Goal: Complete application form

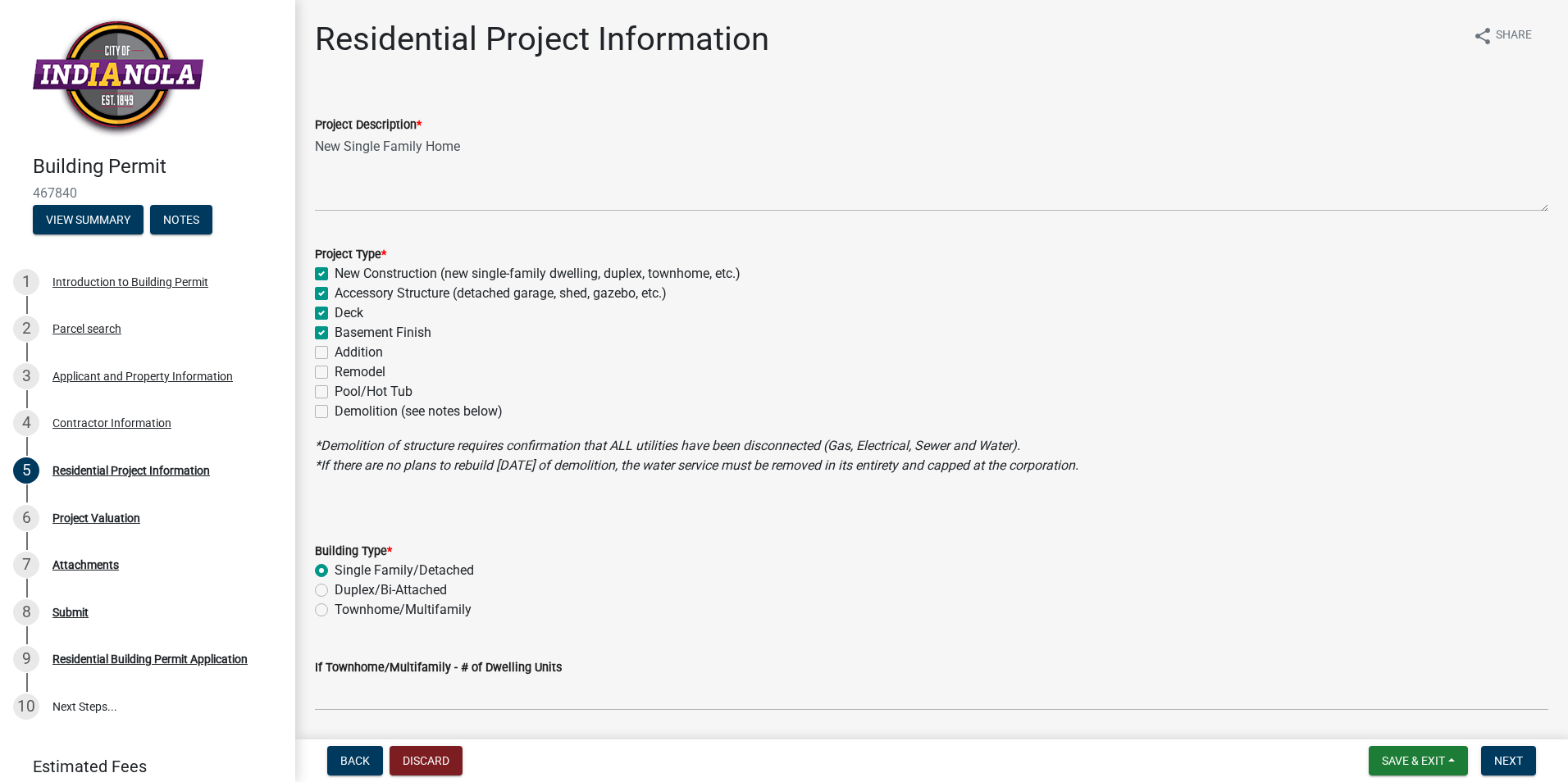
scroll to position [574, 0]
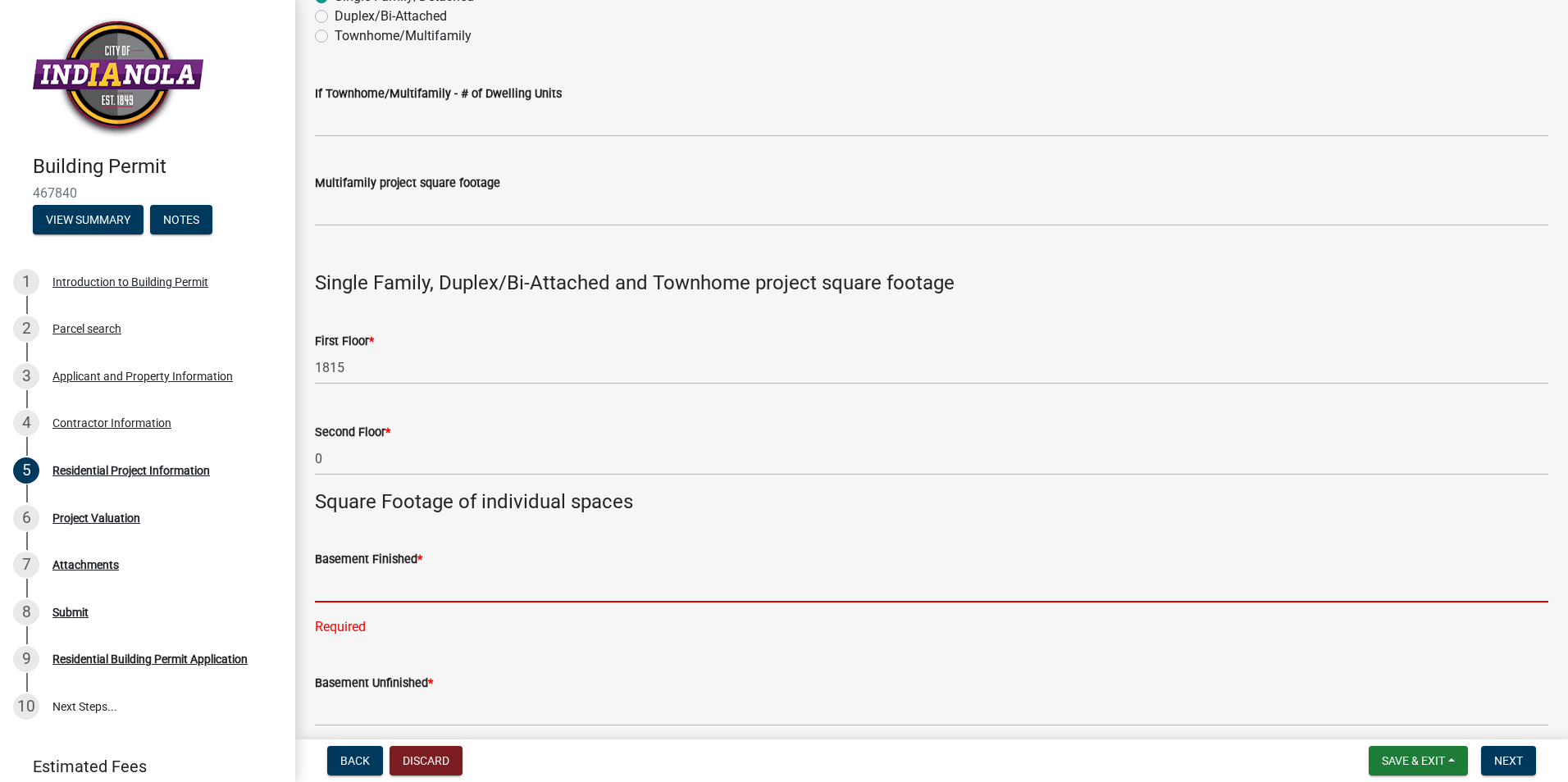
click at [414, 585] on input "text" at bounding box center [932, 586] width 1233 height 33
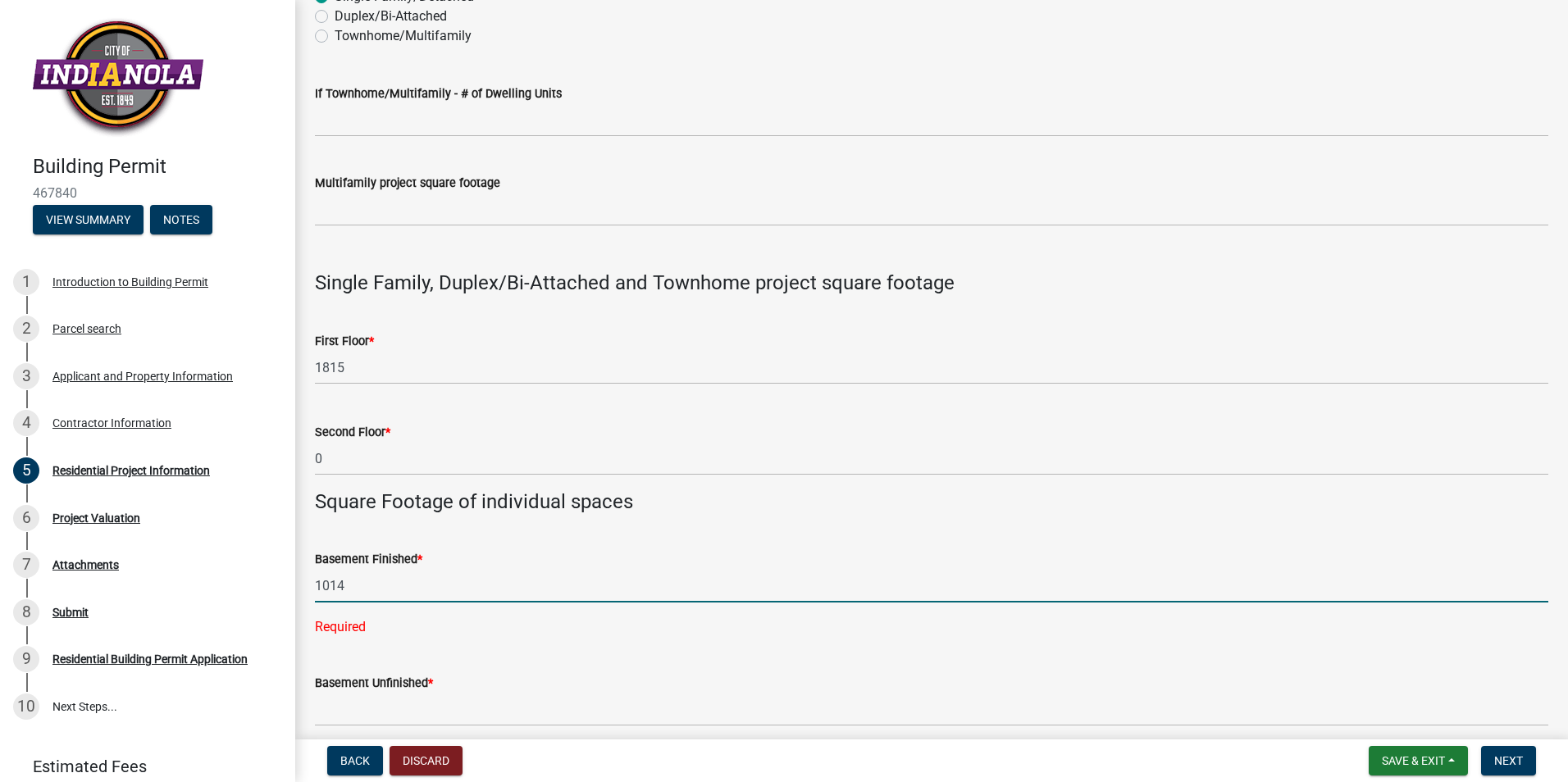
type input "1014"
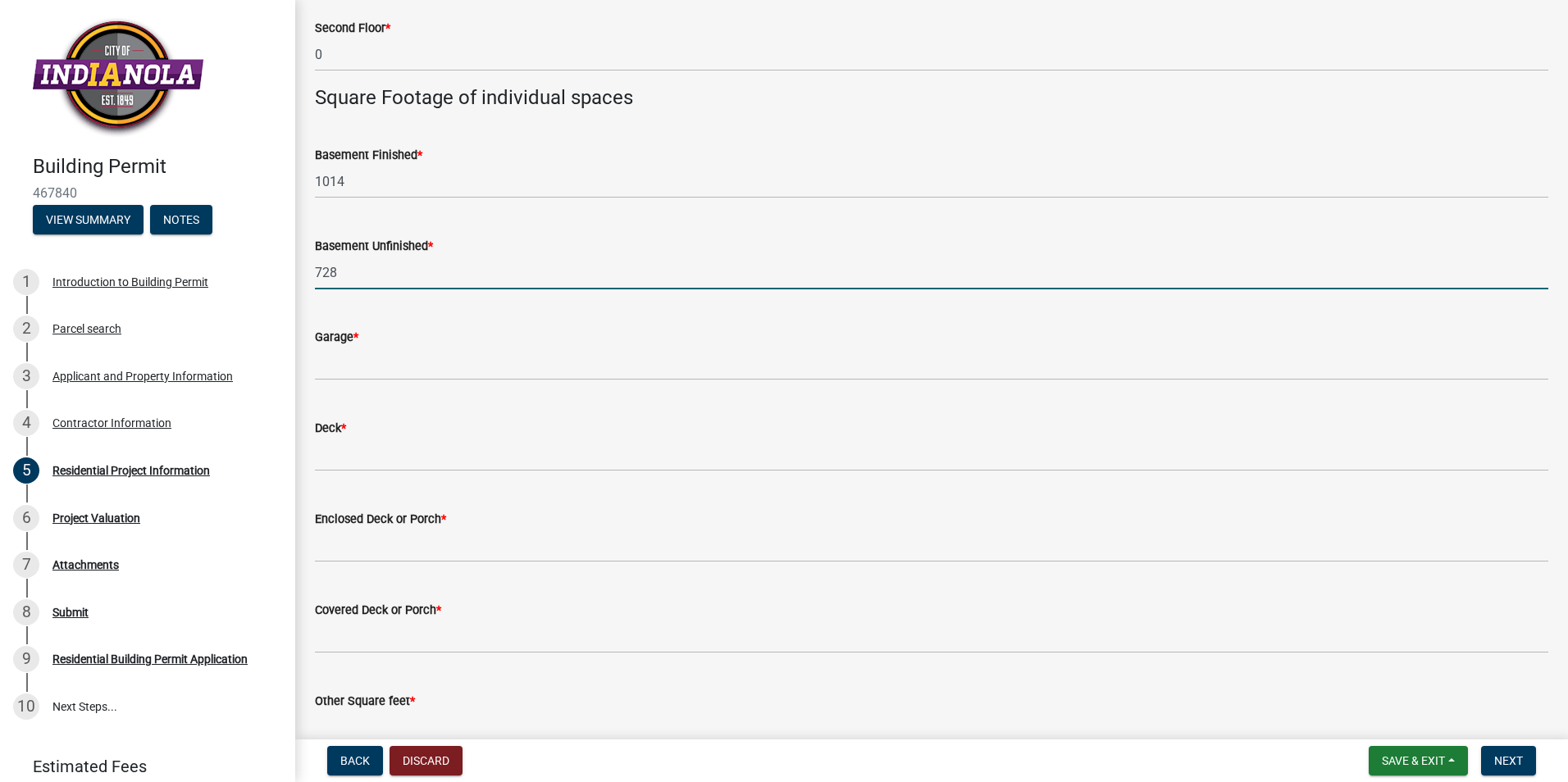
scroll to position [984, 0]
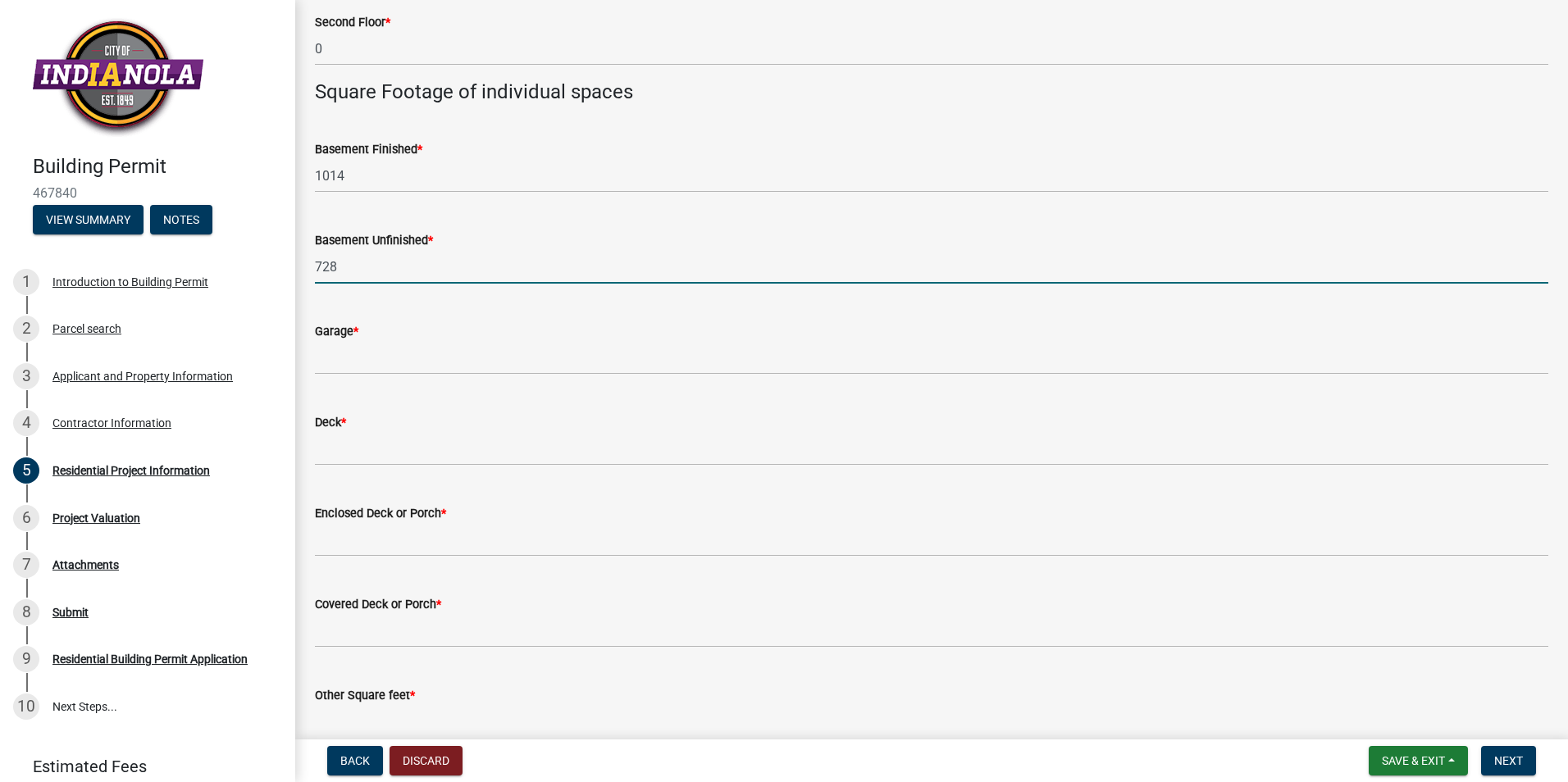
type input "728"
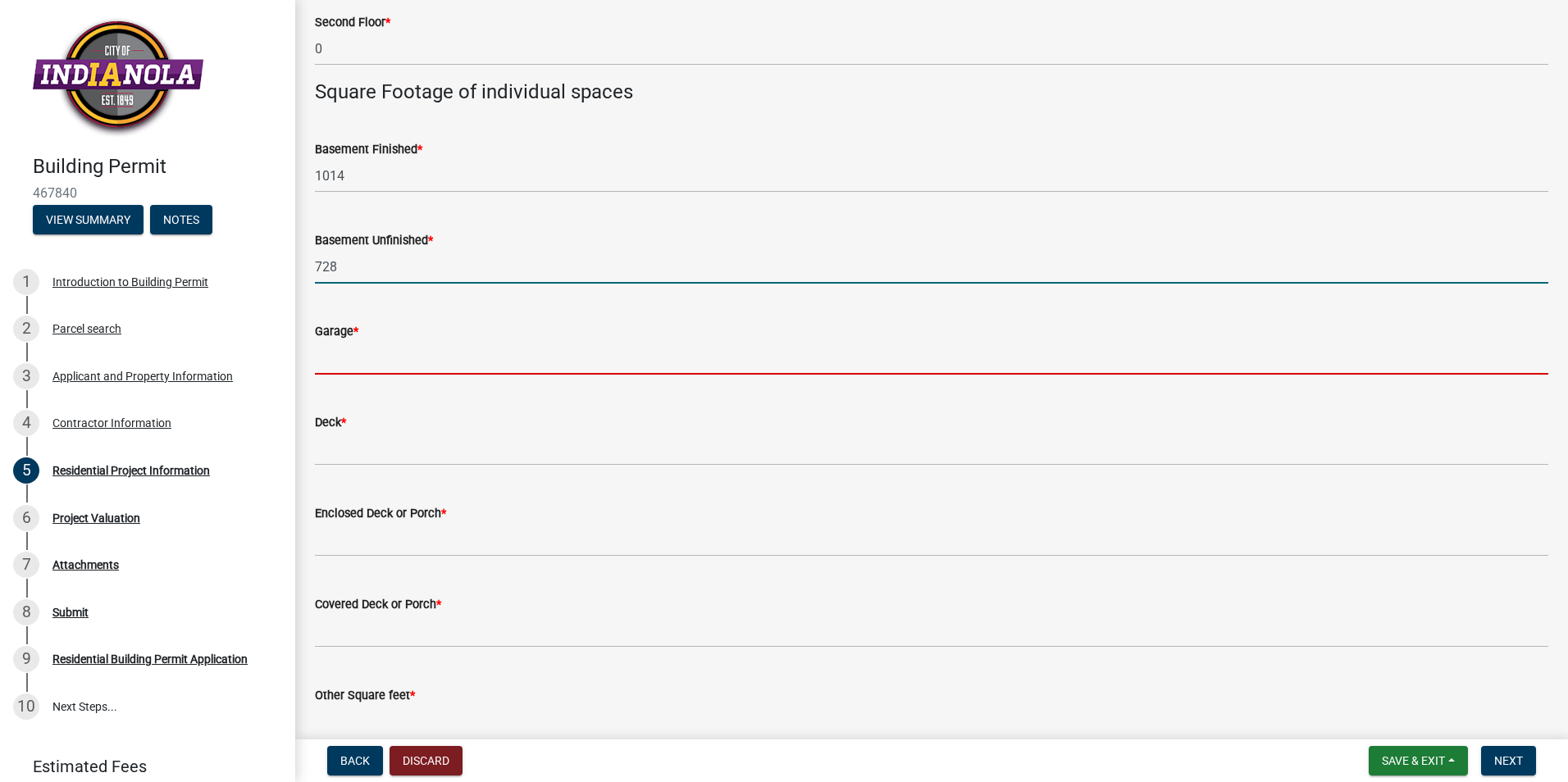
click at [339, 362] on input "text" at bounding box center [932, 358] width 1233 height 33
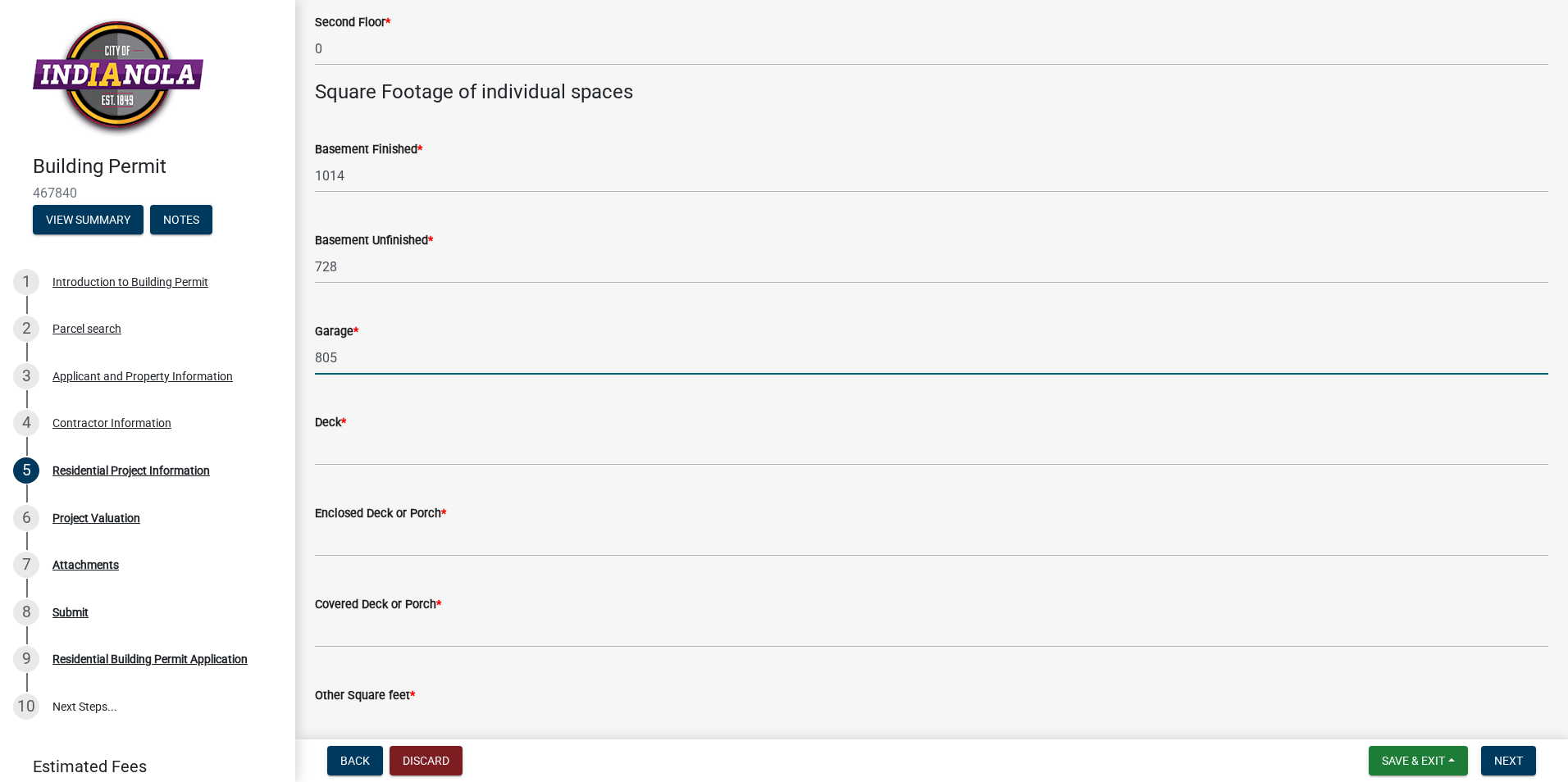
type input "805"
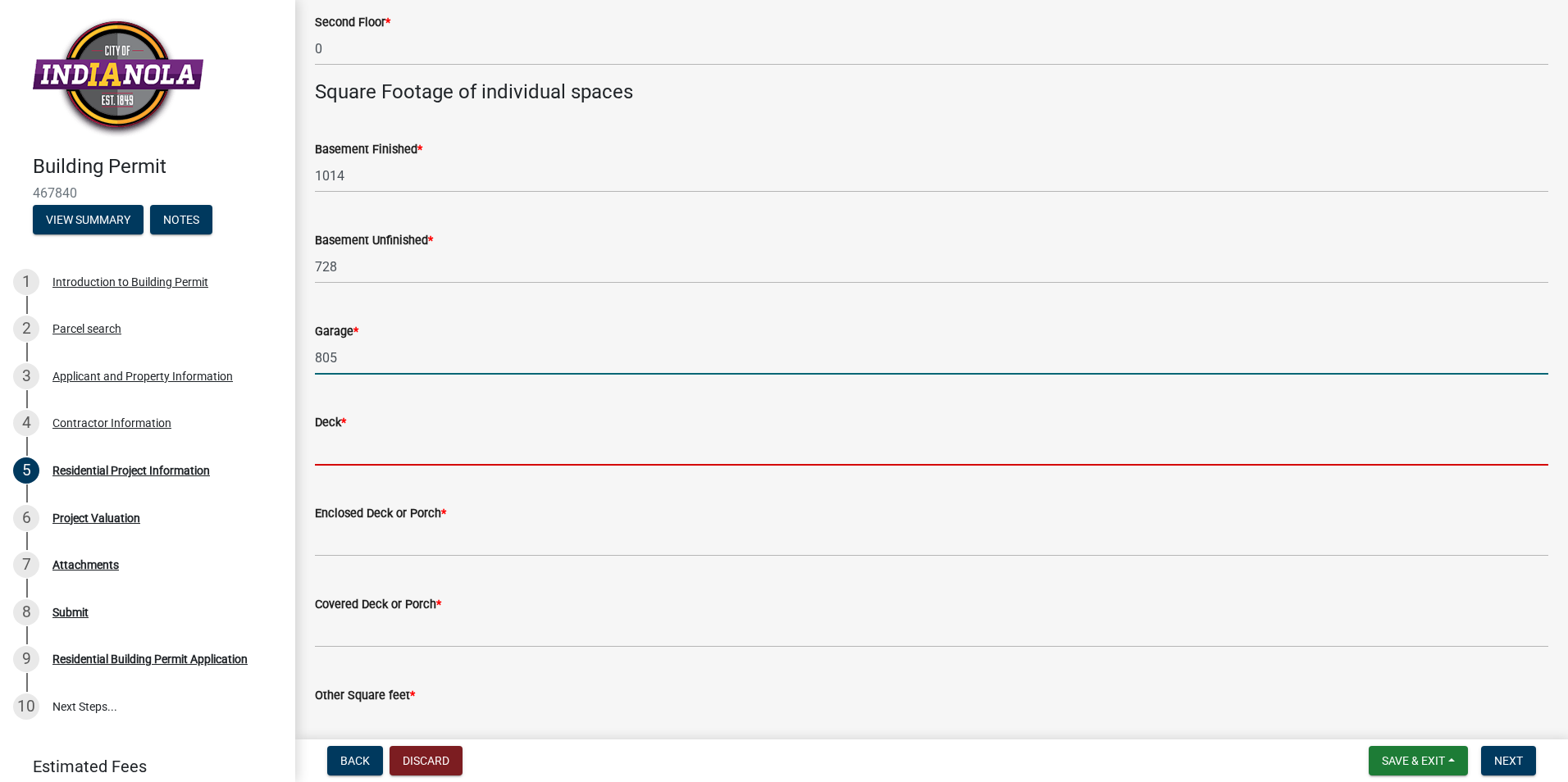
click at [378, 453] on input "text" at bounding box center [932, 449] width 1233 height 33
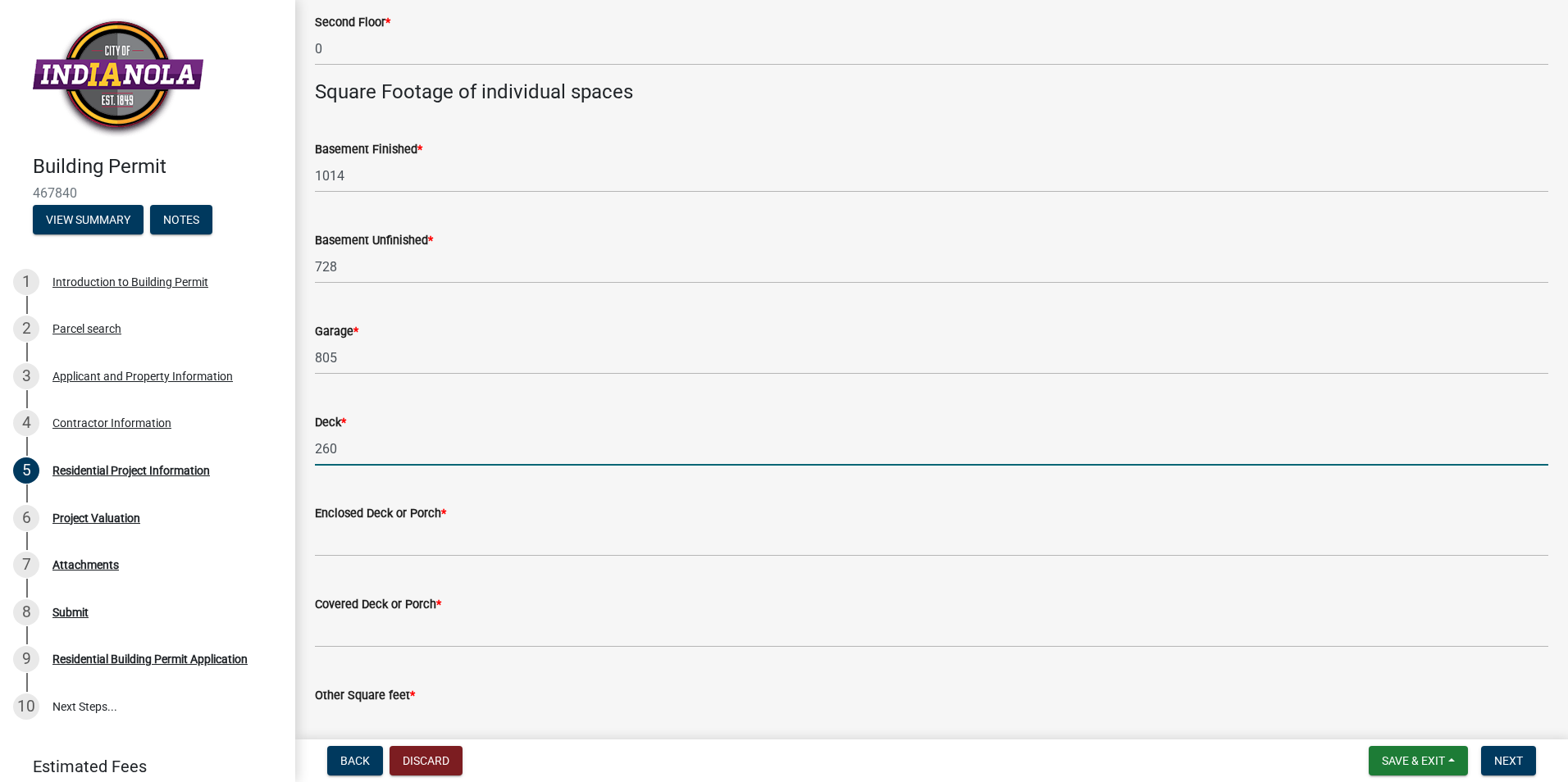
type input "260"
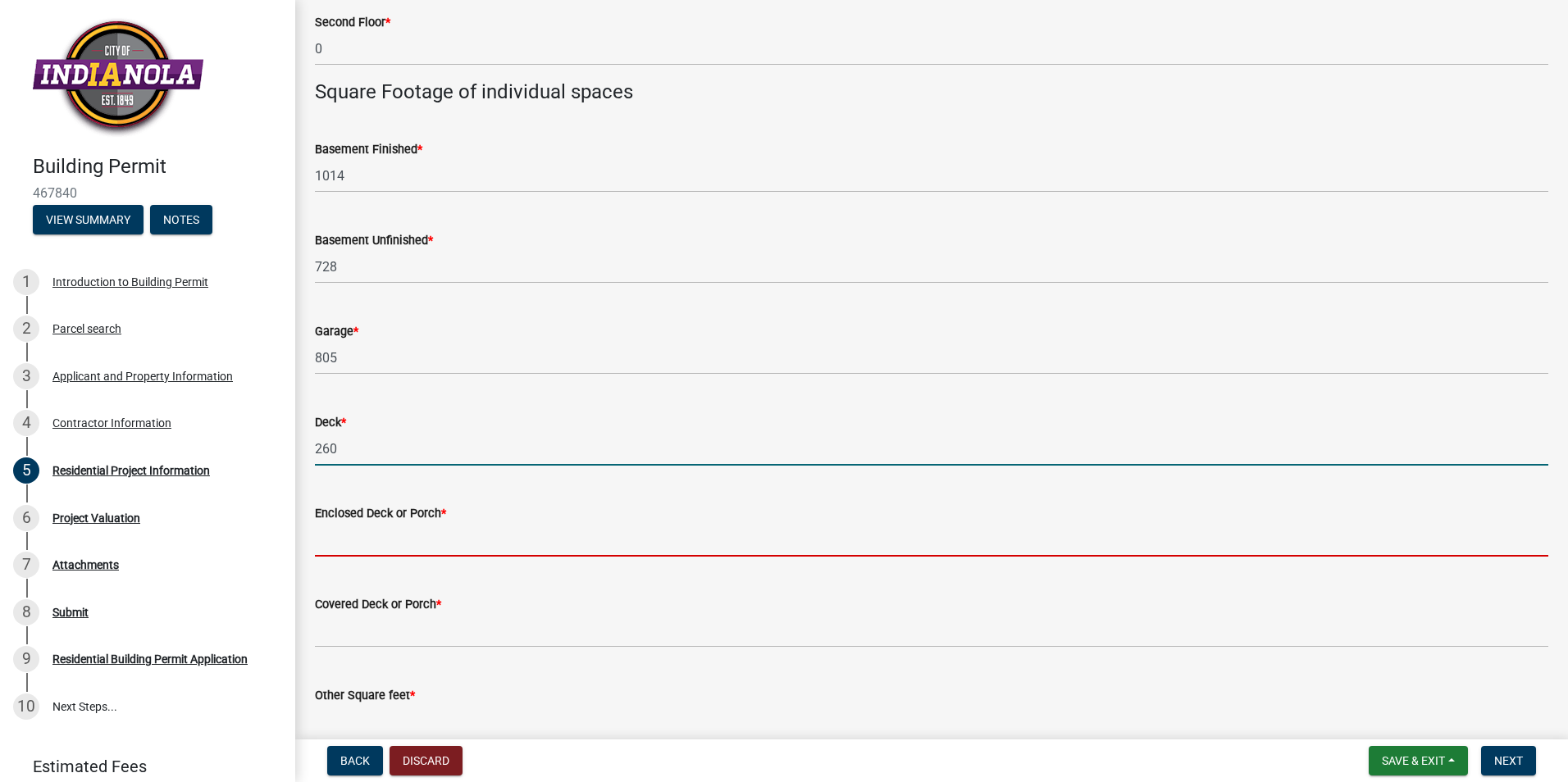
click at [349, 539] on input "text" at bounding box center [932, 540] width 1233 height 33
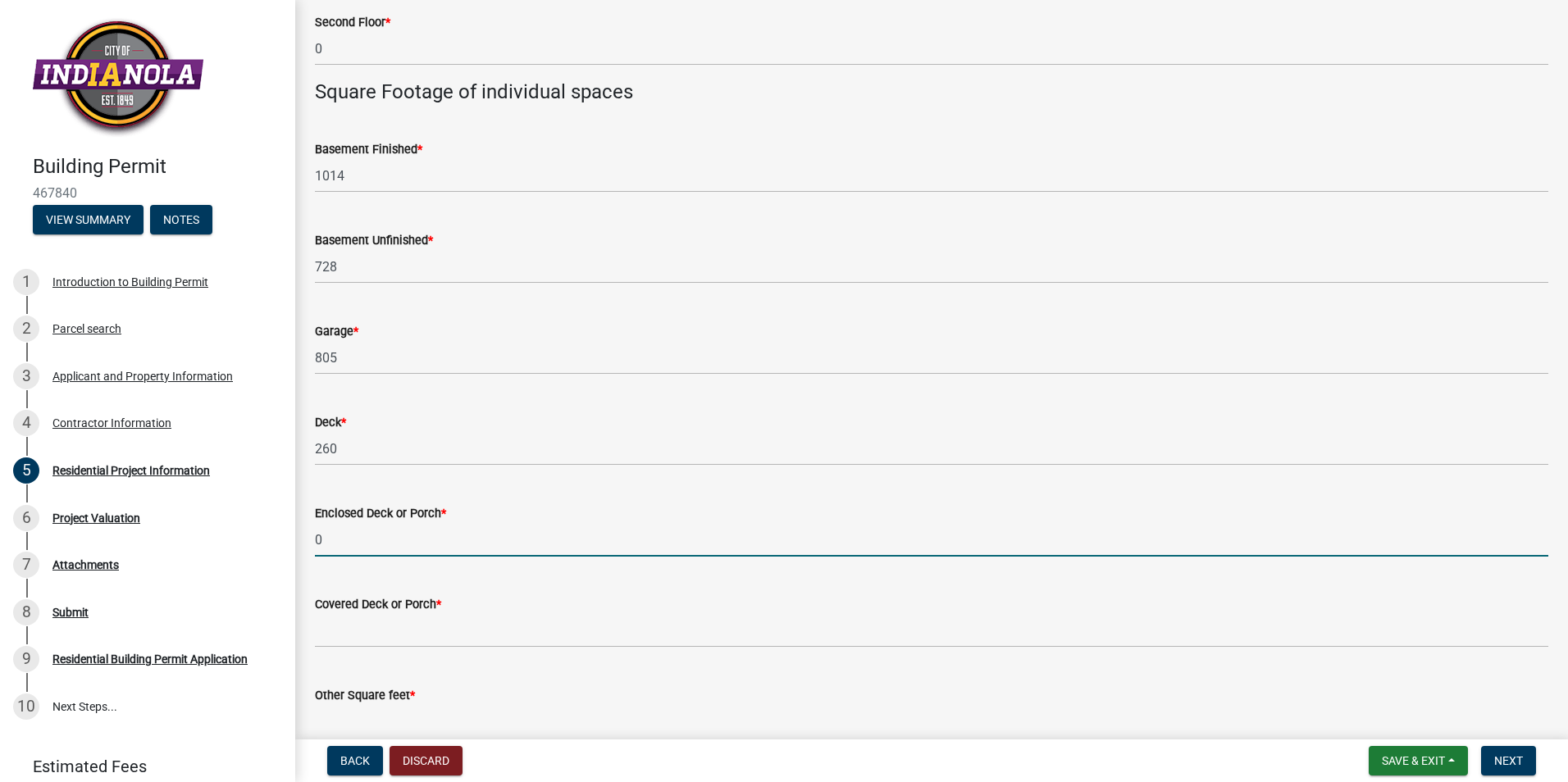
type input "0"
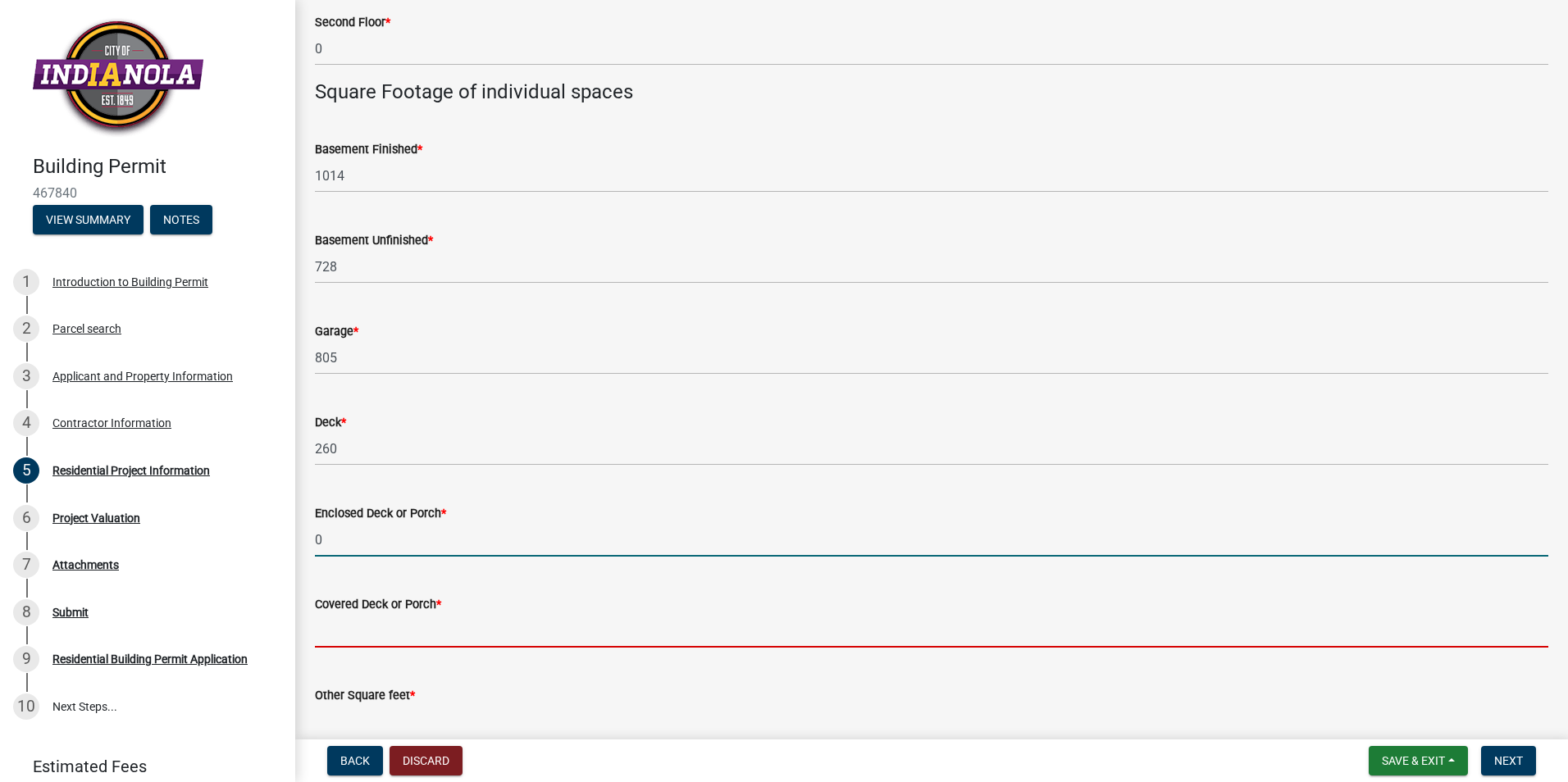
click at [332, 641] on input "text" at bounding box center [932, 631] width 1233 height 33
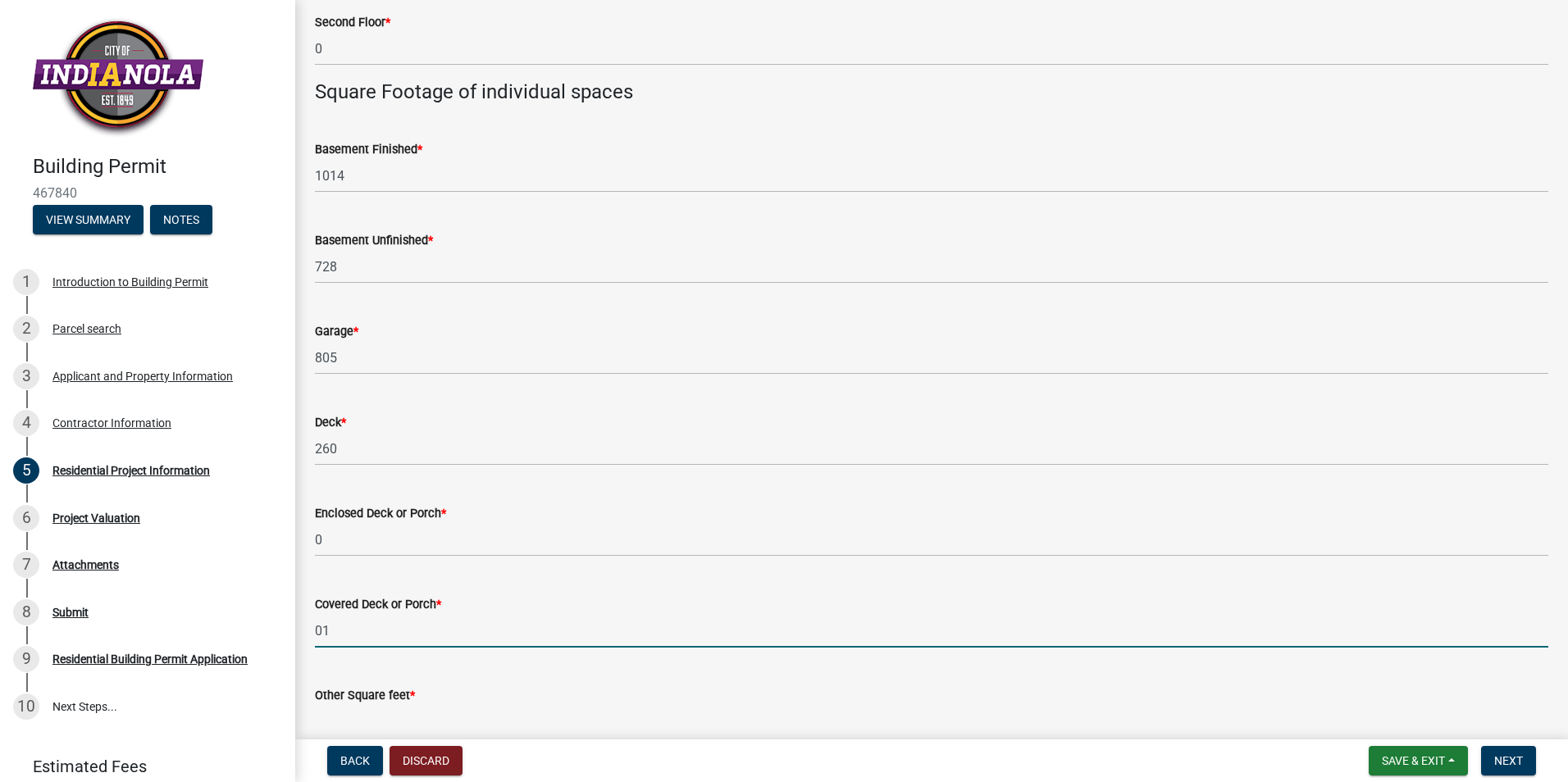
type input "0"
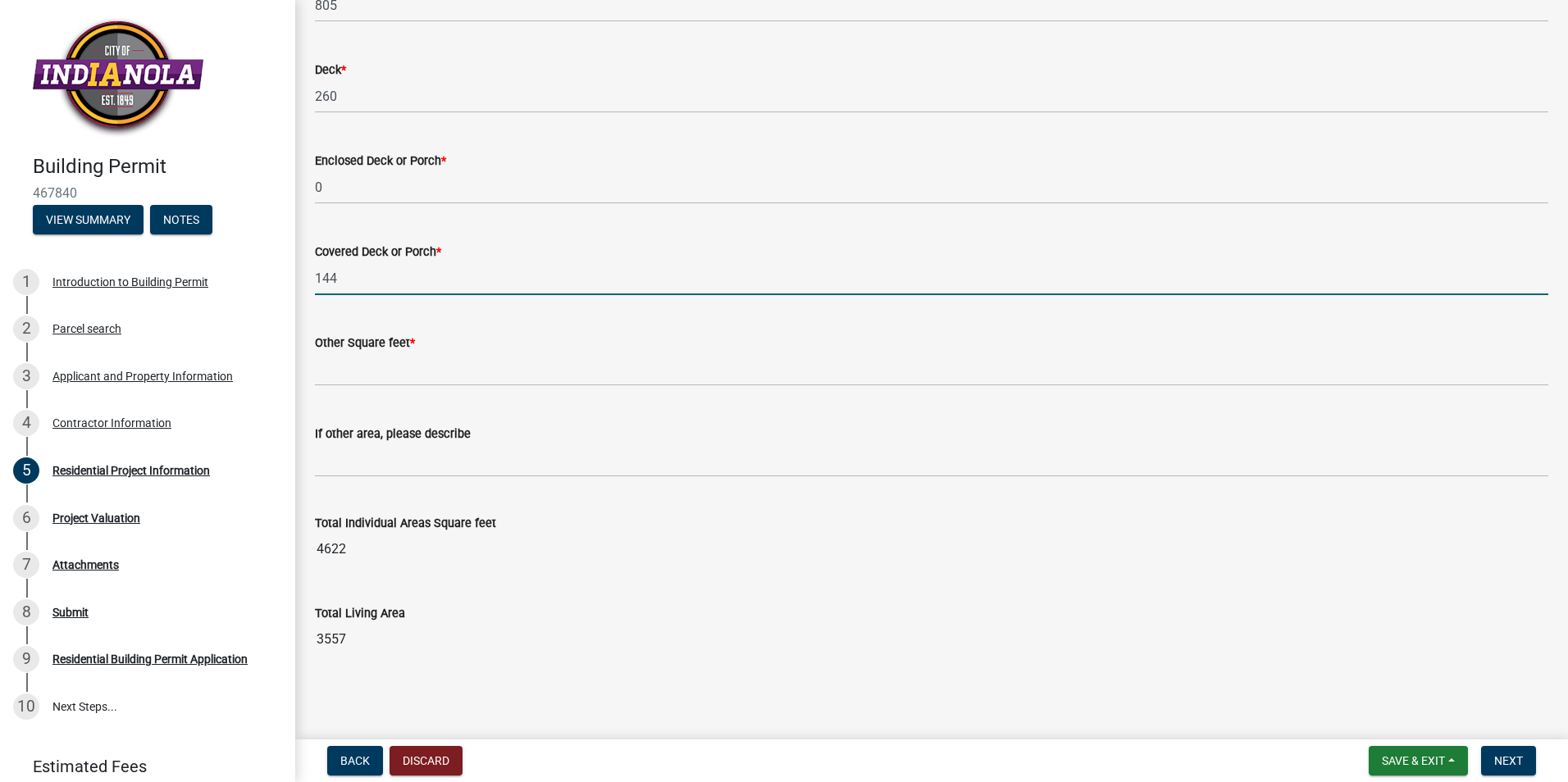
scroll to position [1338, 0]
type input "144"
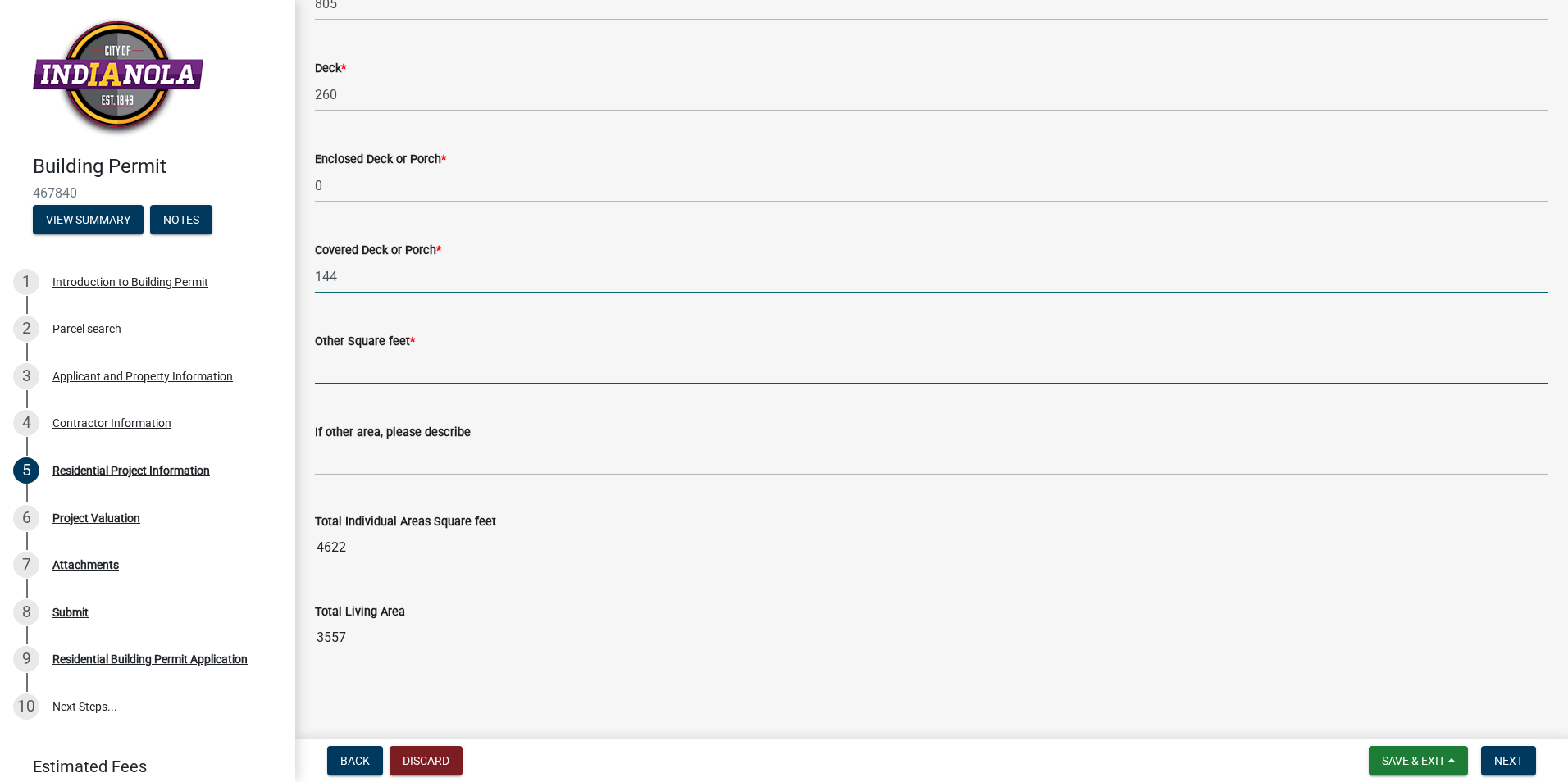
click at [351, 371] on div "Other Square feet *" at bounding box center [932, 346] width 1233 height 76
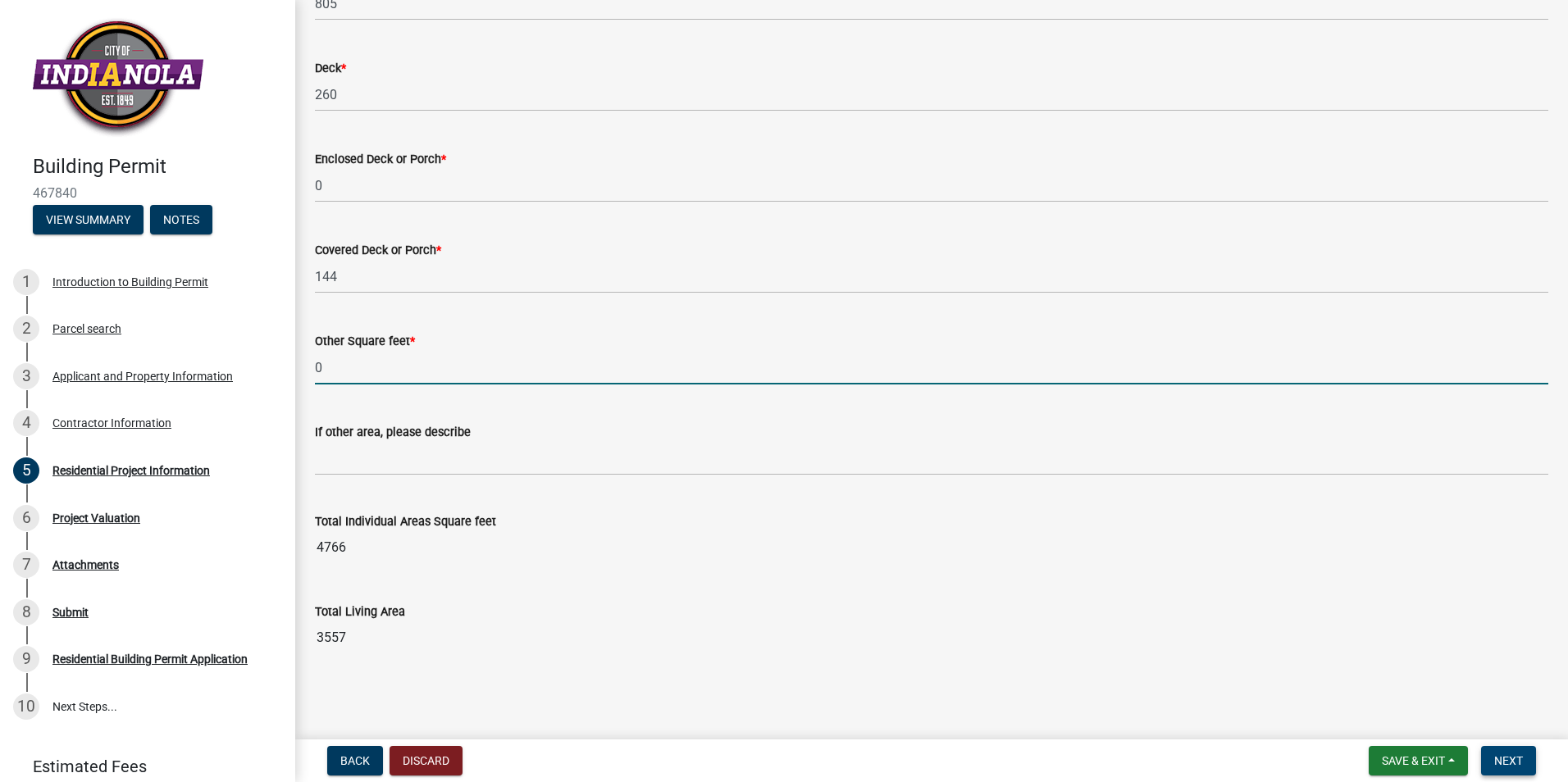
type input "0"
click at [1516, 760] on span "Next" at bounding box center [1508, 760] width 29 height 13
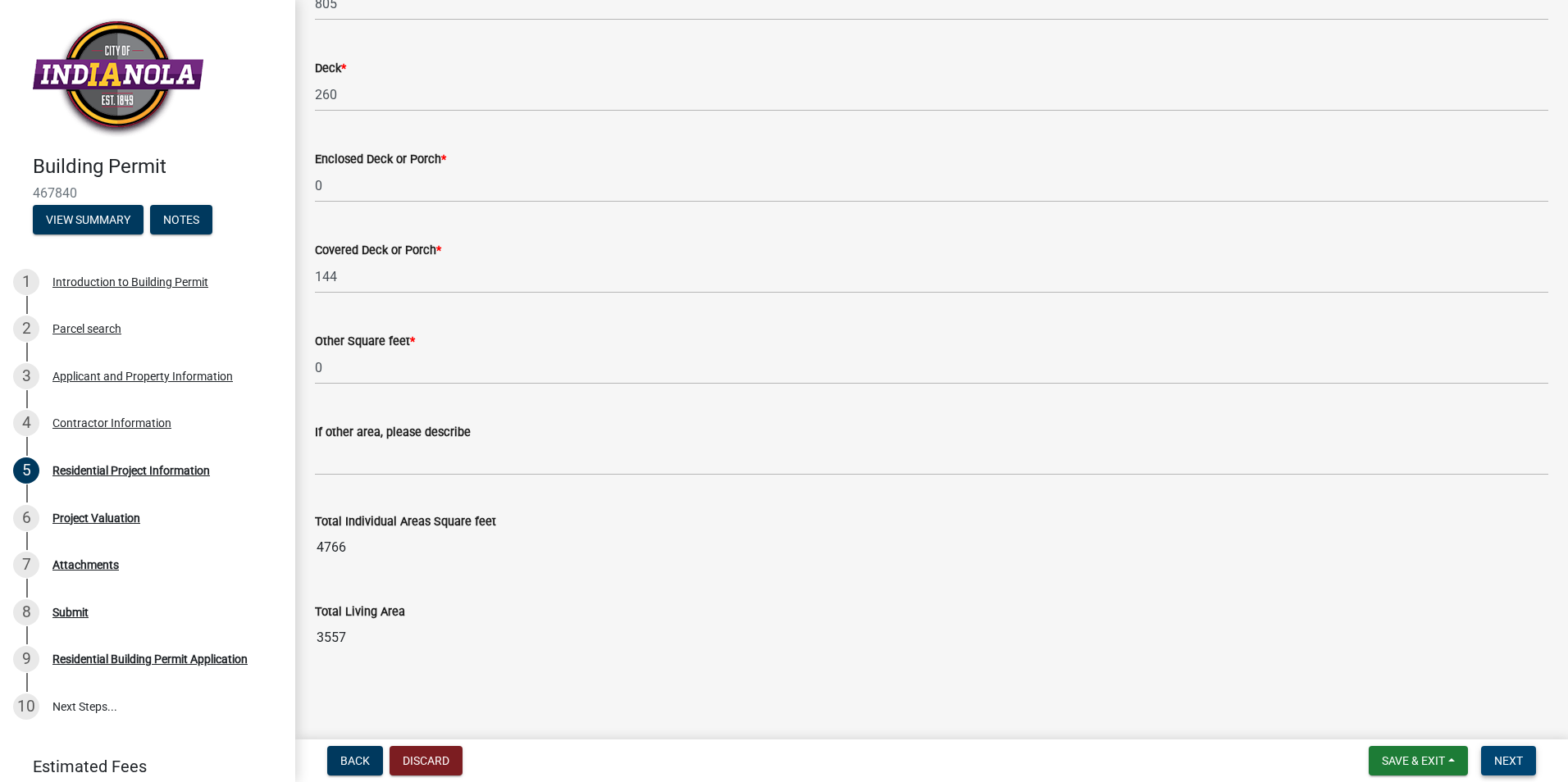
click at [1522, 767] on span "Next" at bounding box center [1508, 760] width 29 height 13
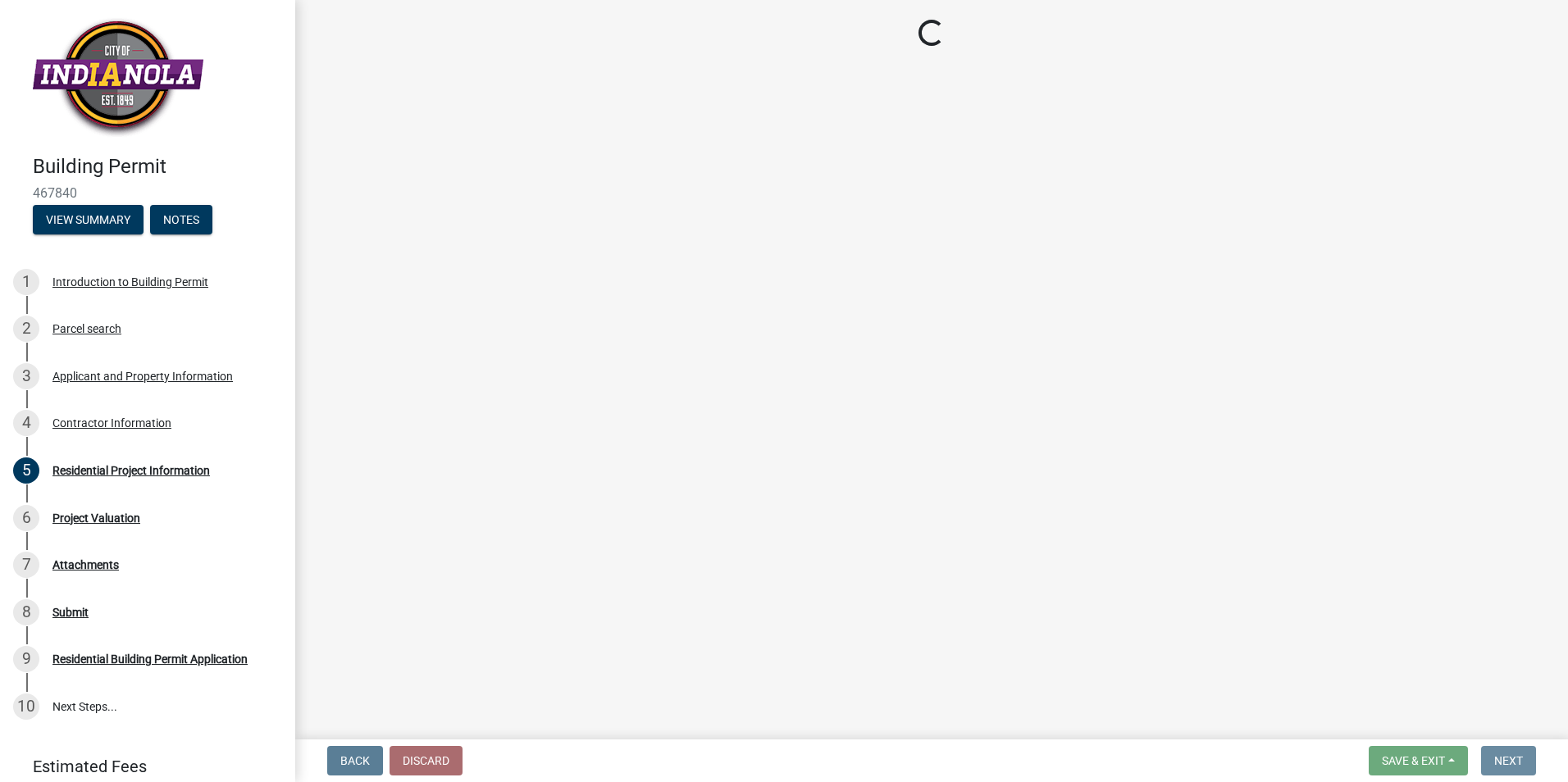
scroll to position [0, 0]
